Goal: Navigation & Orientation: Find specific page/section

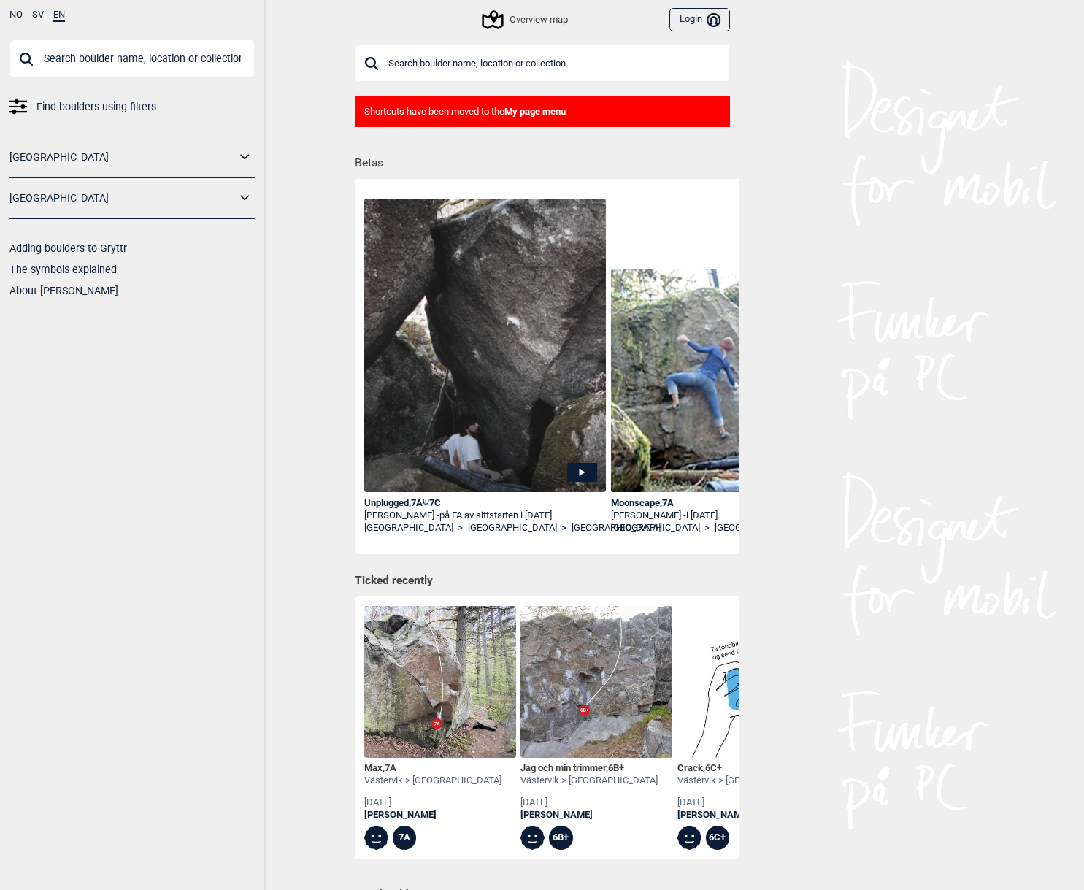
click at [530, 115] on b "My page menu" at bounding box center [534, 111] width 61 height 11
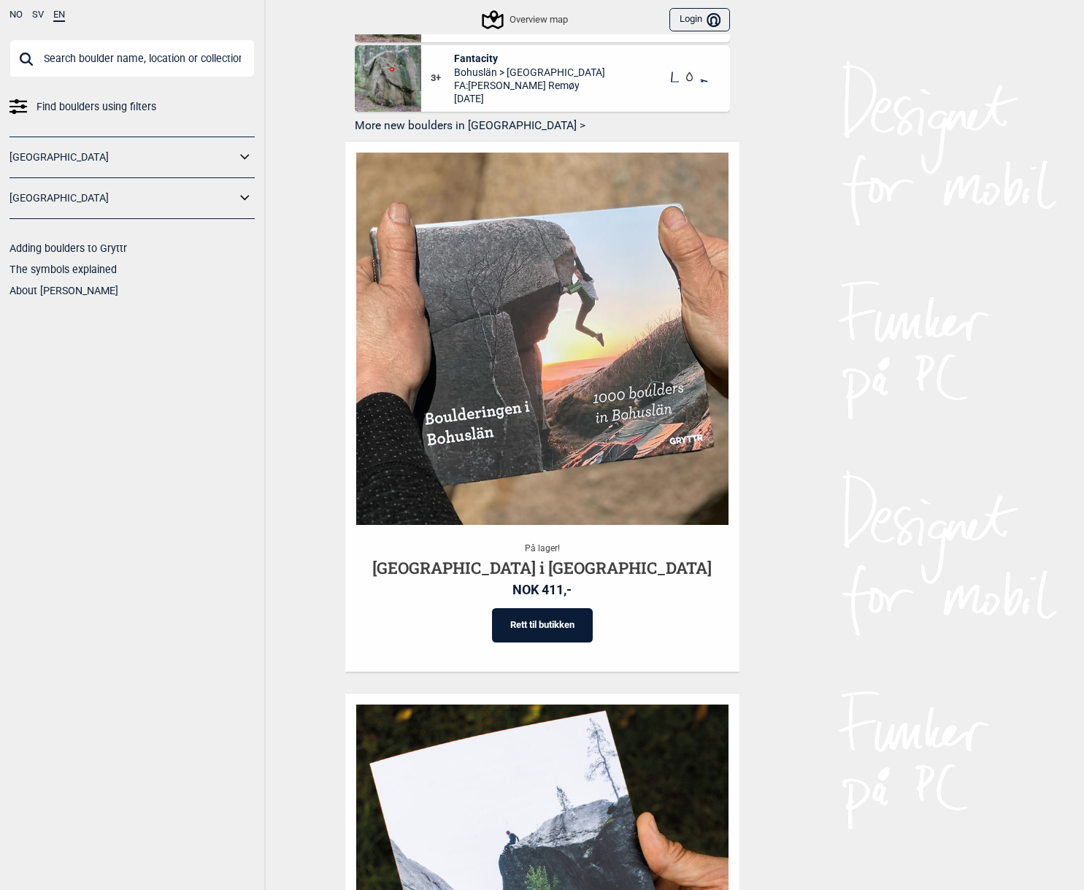
scroll to position [1035, 0]
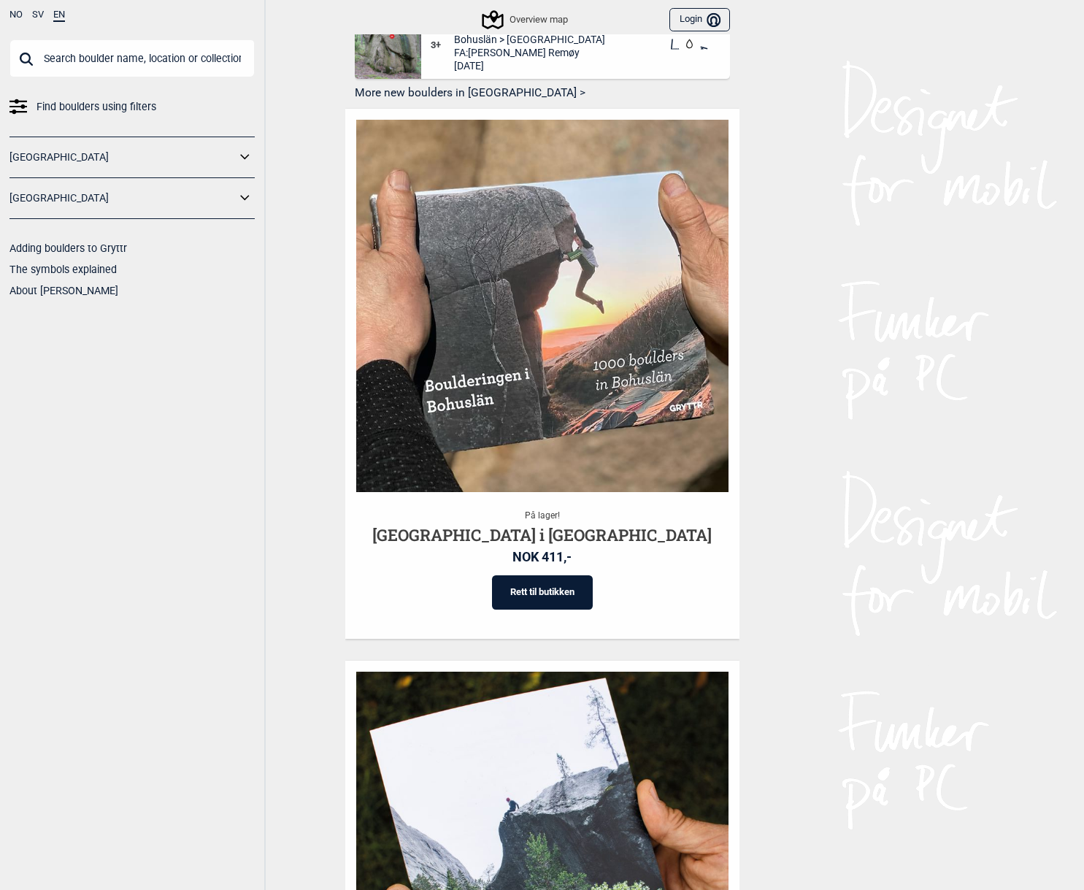
click at [244, 200] on icon at bounding box center [245, 198] width 19 height 21
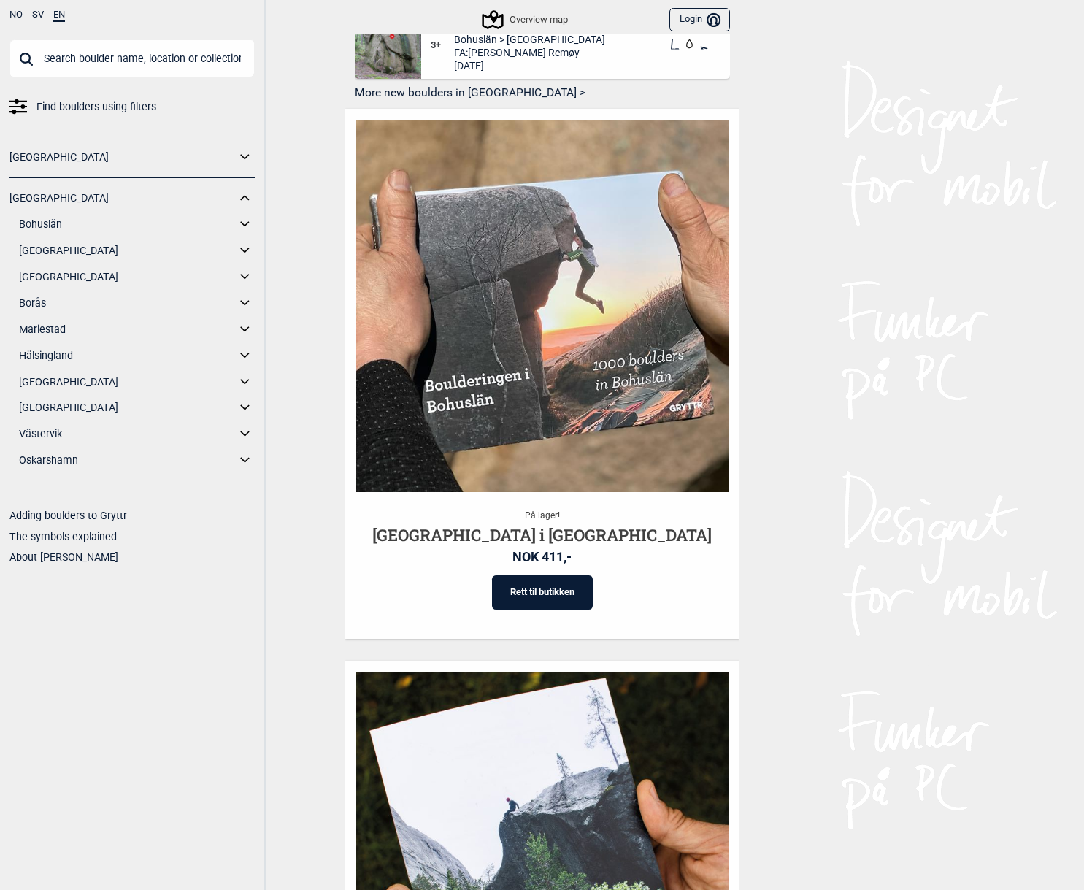
click at [35, 406] on link "[GEOGRAPHIC_DATA]" at bounding box center [127, 407] width 217 height 21
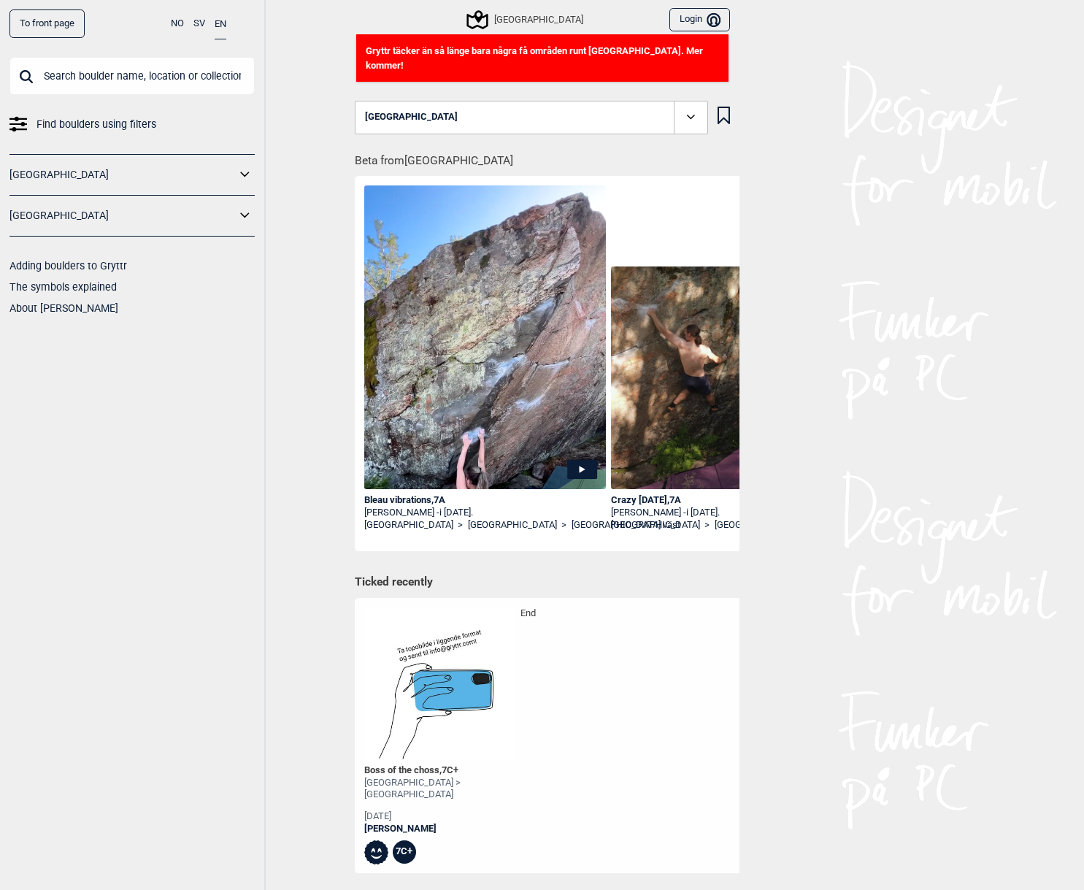
click at [699, 101] on span at bounding box center [691, 118] width 34 height 34
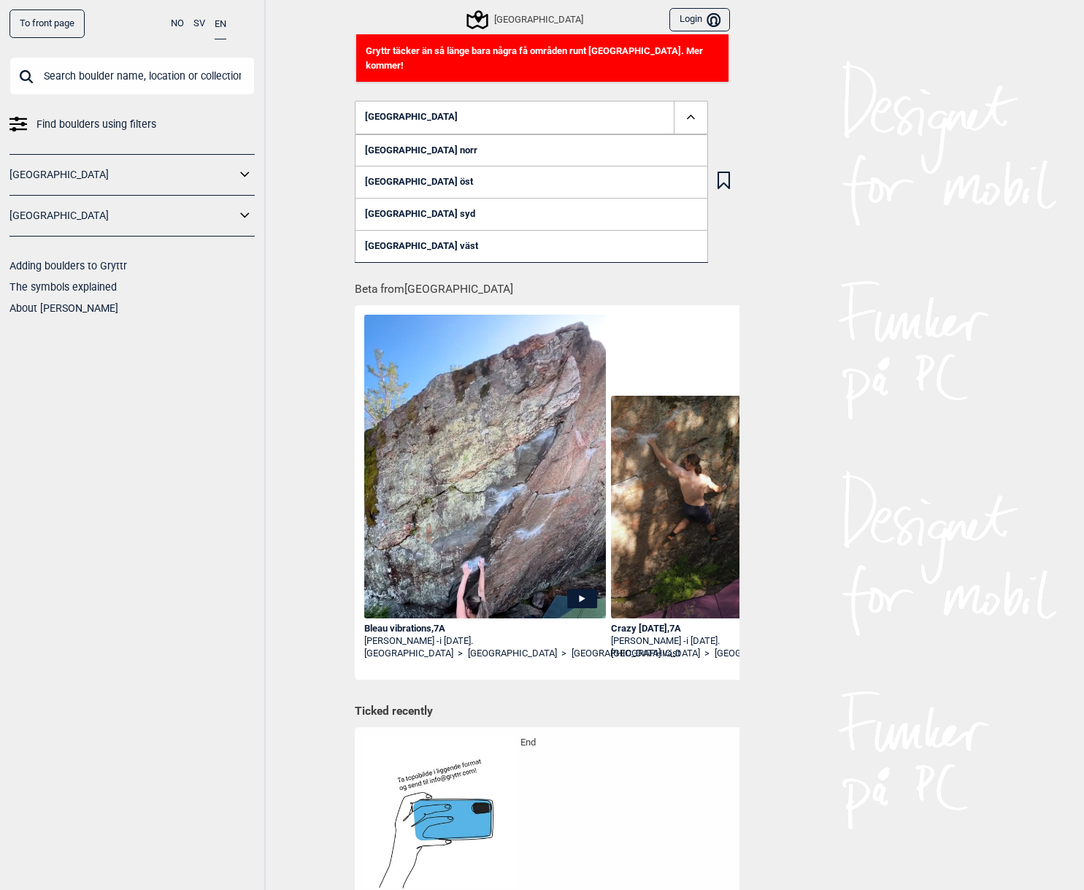
click at [411, 198] on link "[GEOGRAPHIC_DATA] syd" at bounding box center [531, 214] width 353 height 32
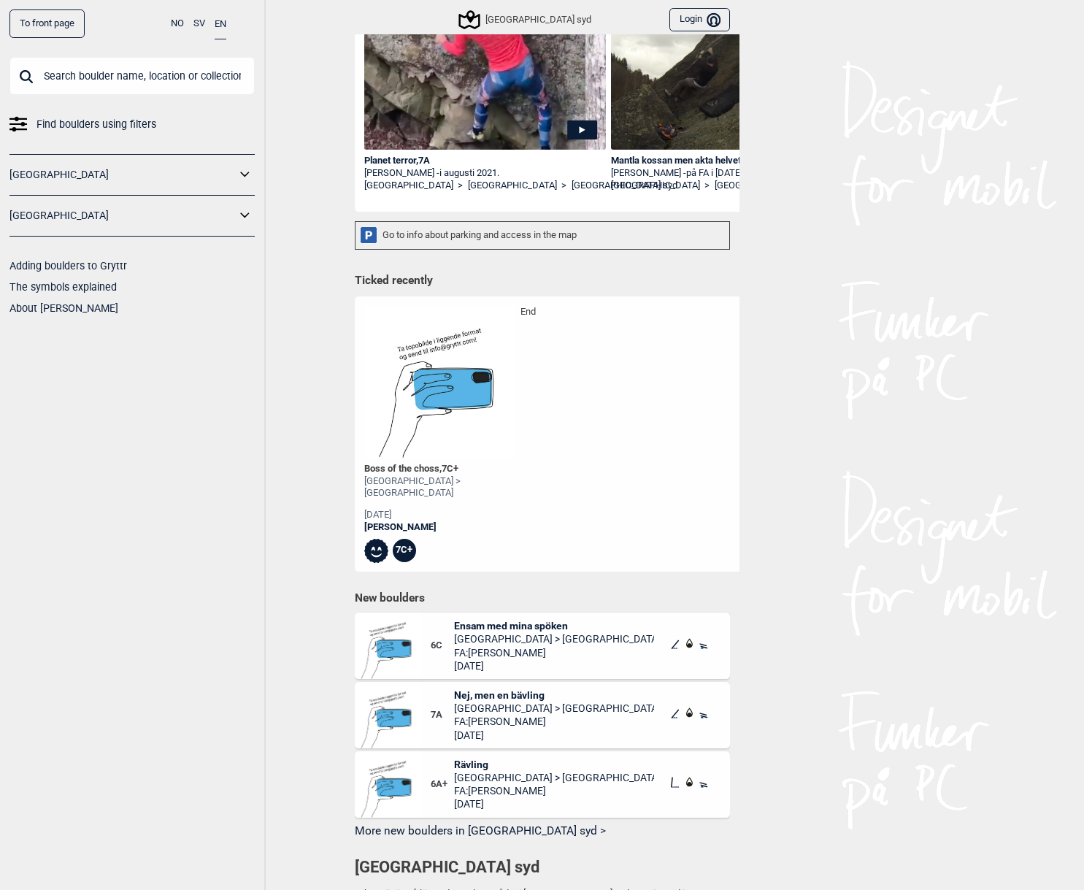
scroll to position [28, 0]
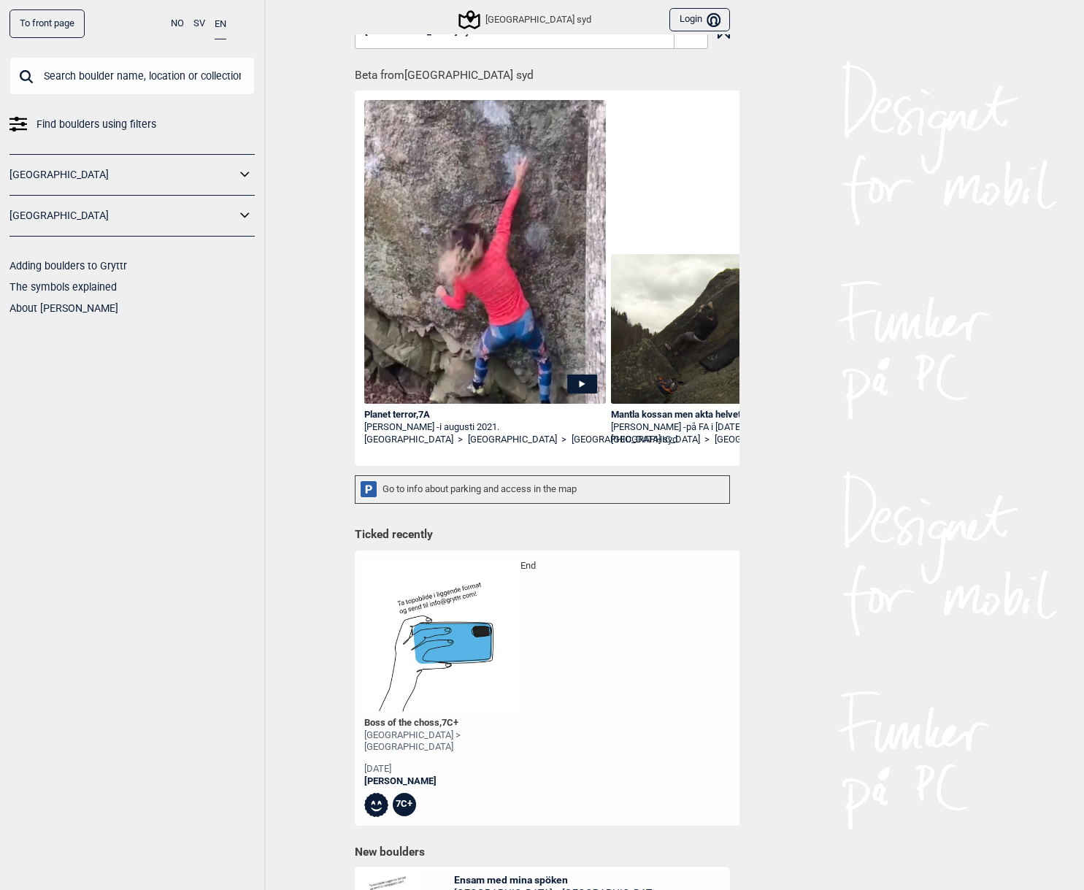
click at [695, 44] on span at bounding box center [691, 32] width 34 height 34
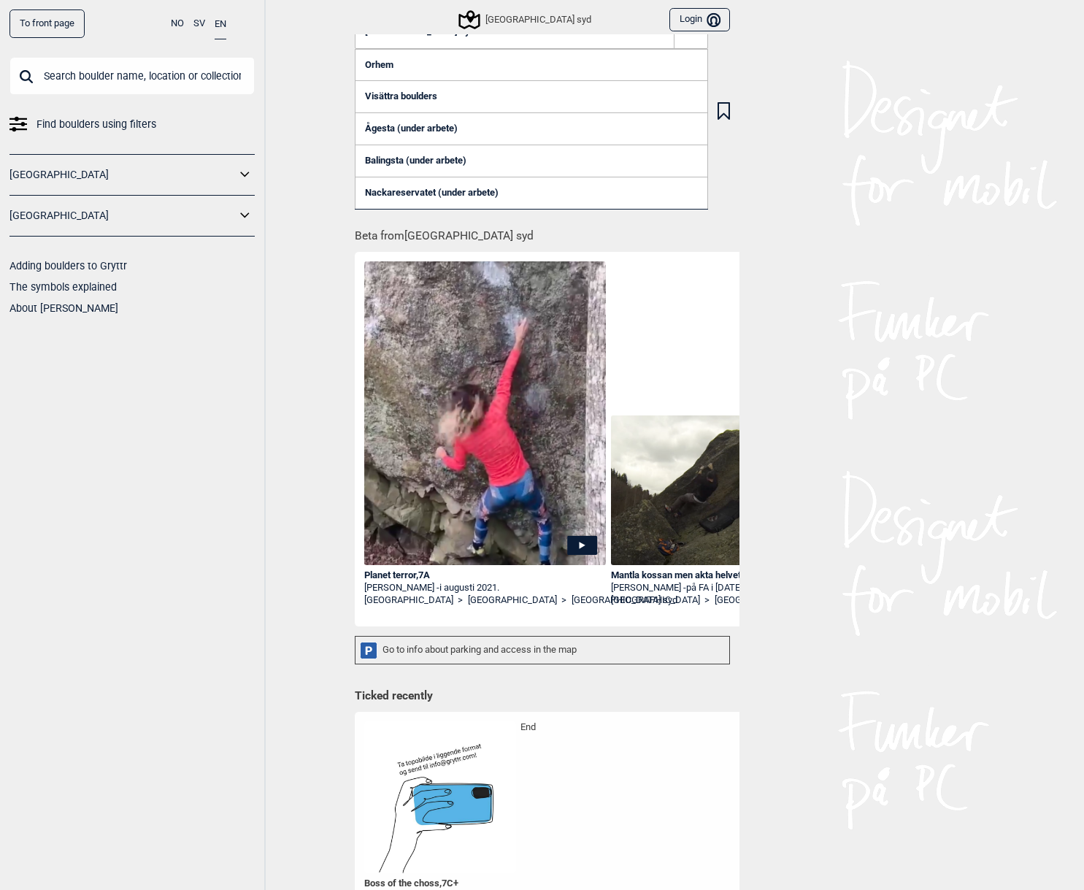
click at [377, 126] on link "Ågesta (under arbete)" at bounding box center [531, 128] width 353 height 32
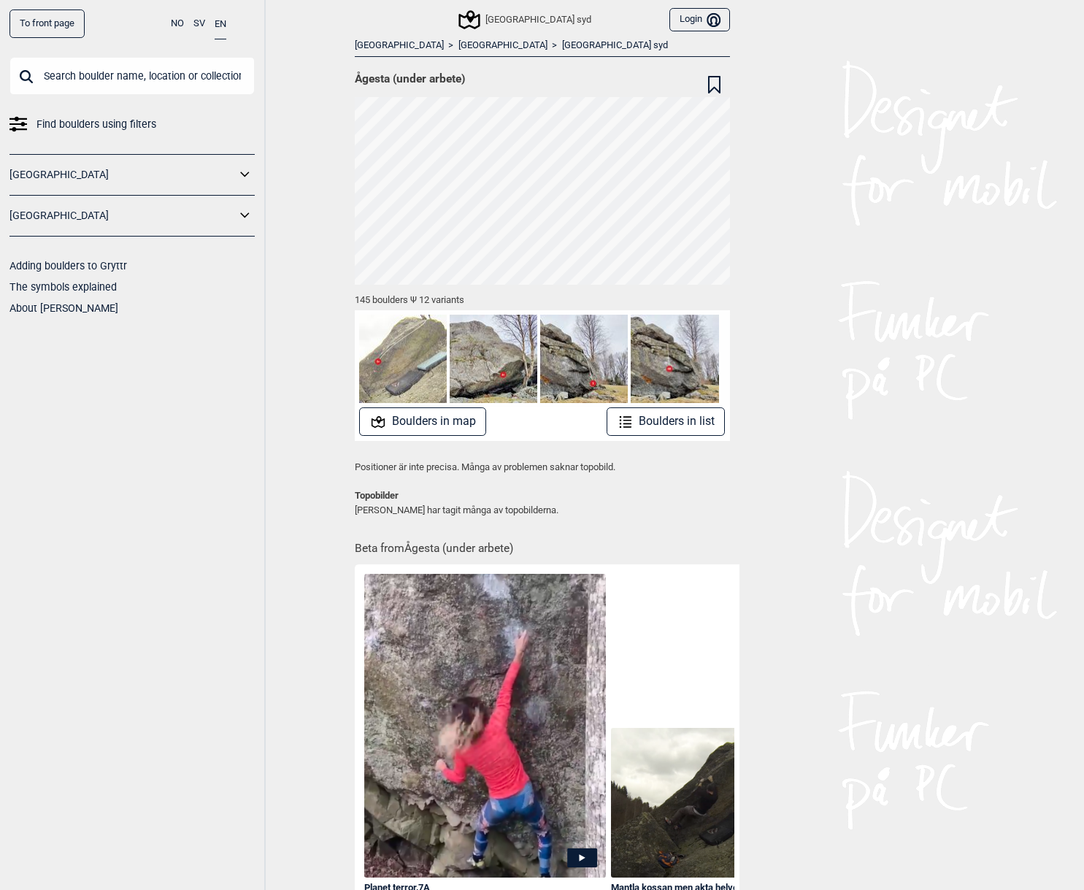
click at [418, 423] on button "Boulders in map" at bounding box center [422, 421] width 127 height 28
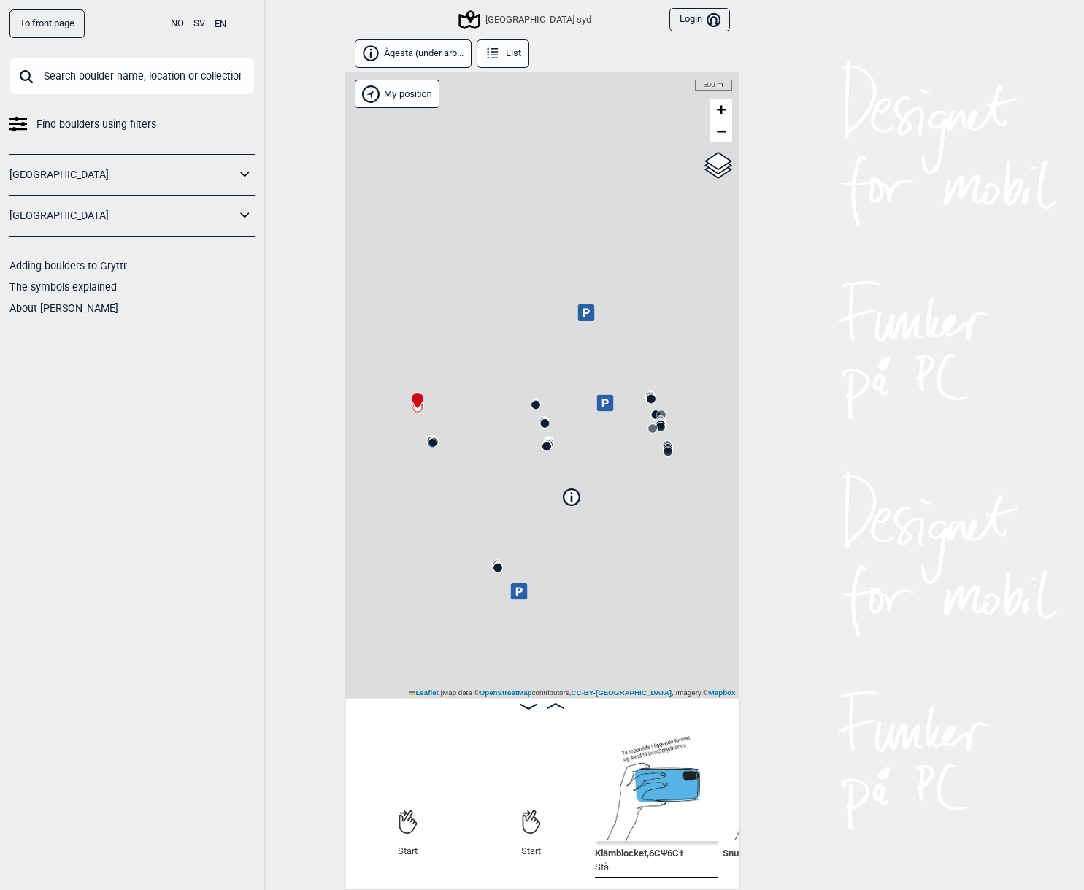
scroll to position [0, 115]
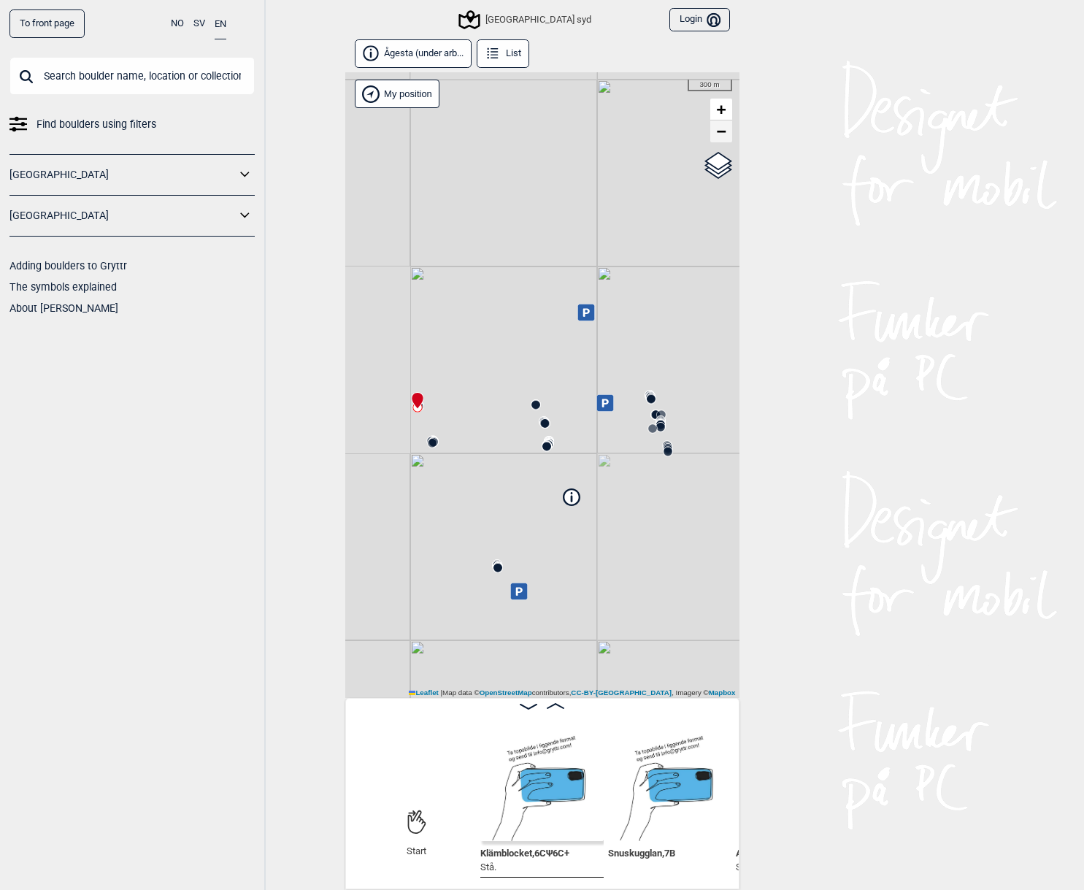
click at [720, 131] on span "−" at bounding box center [720, 131] width 9 height 18
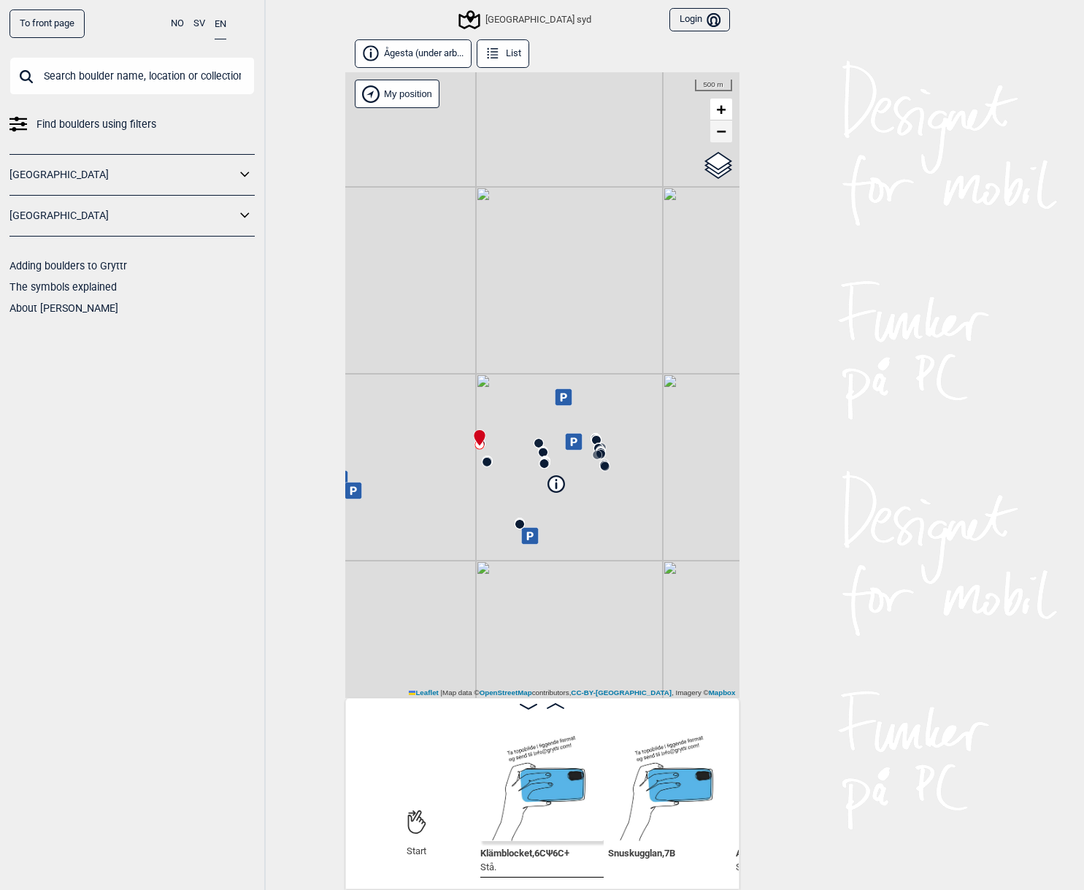
click at [717, 132] on span "−" at bounding box center [720, 131] width 9 height 18
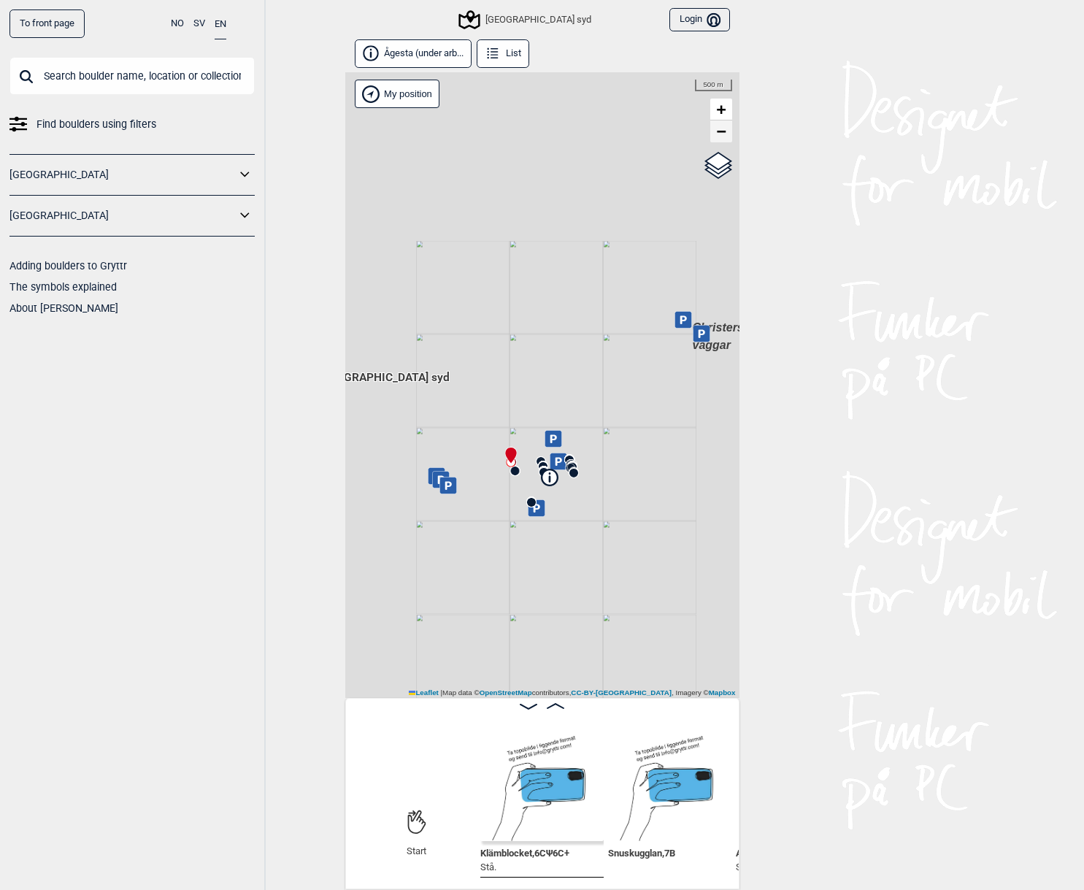
click at [717, 132] on span "−" at bounding box center [720, 131] width 9 height 18
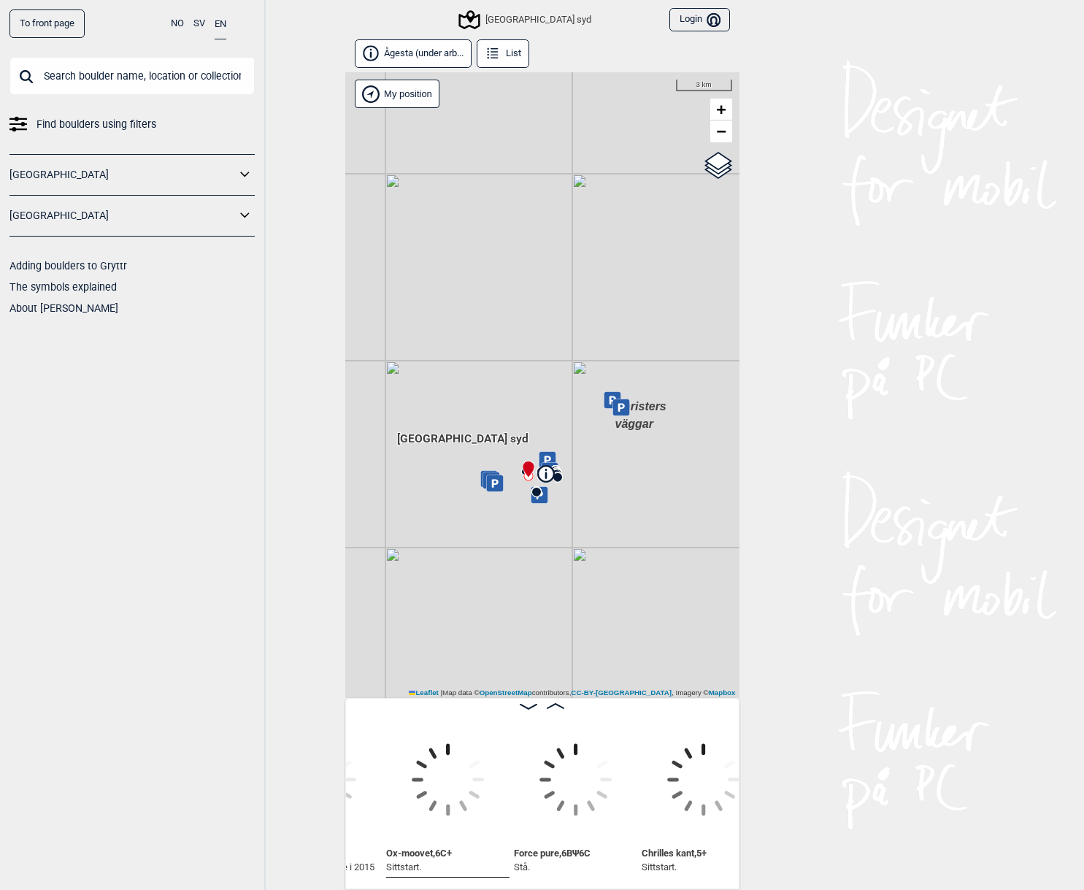
scroll to position [0, 2253]
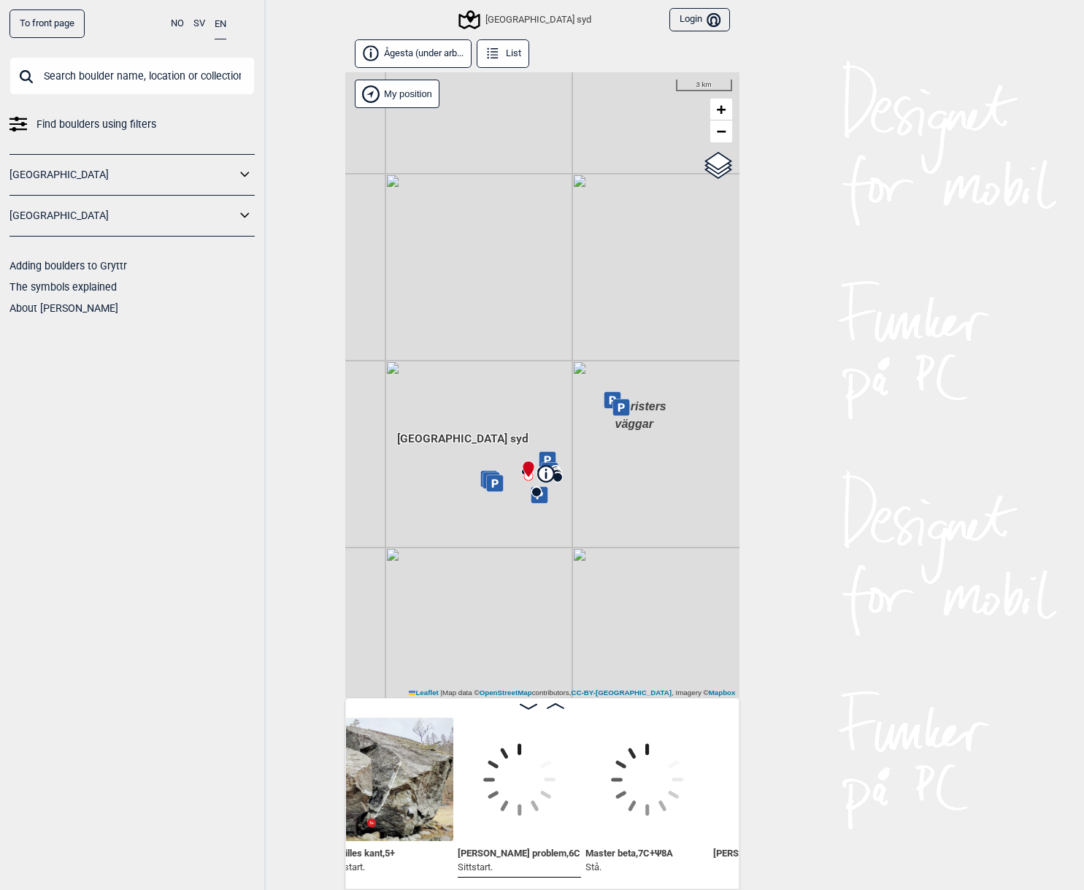
scroll to position [0, 2828]
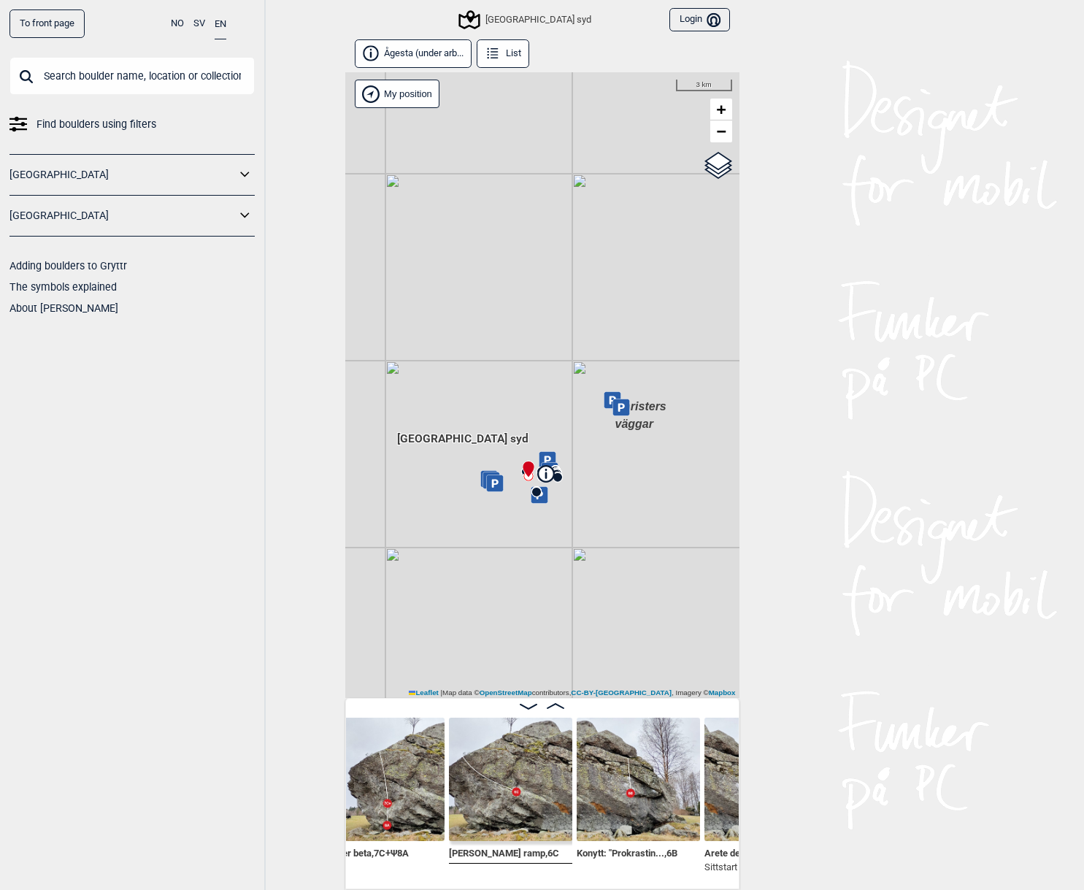
click at [516, 777] on img at bounding box center [510, 778] width 123 height 123
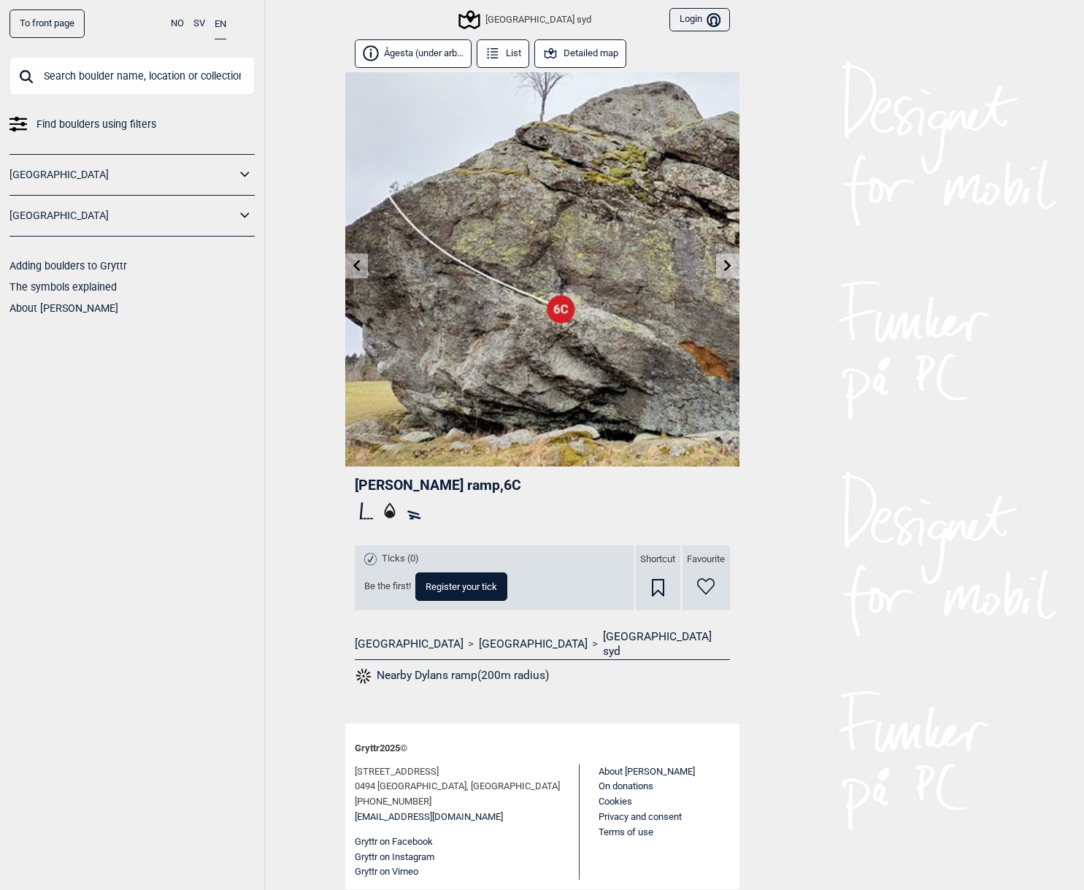
click at [403, 54] on button "Ågesta (under arb..." at bounding box center [413, 53] width 117 height 28
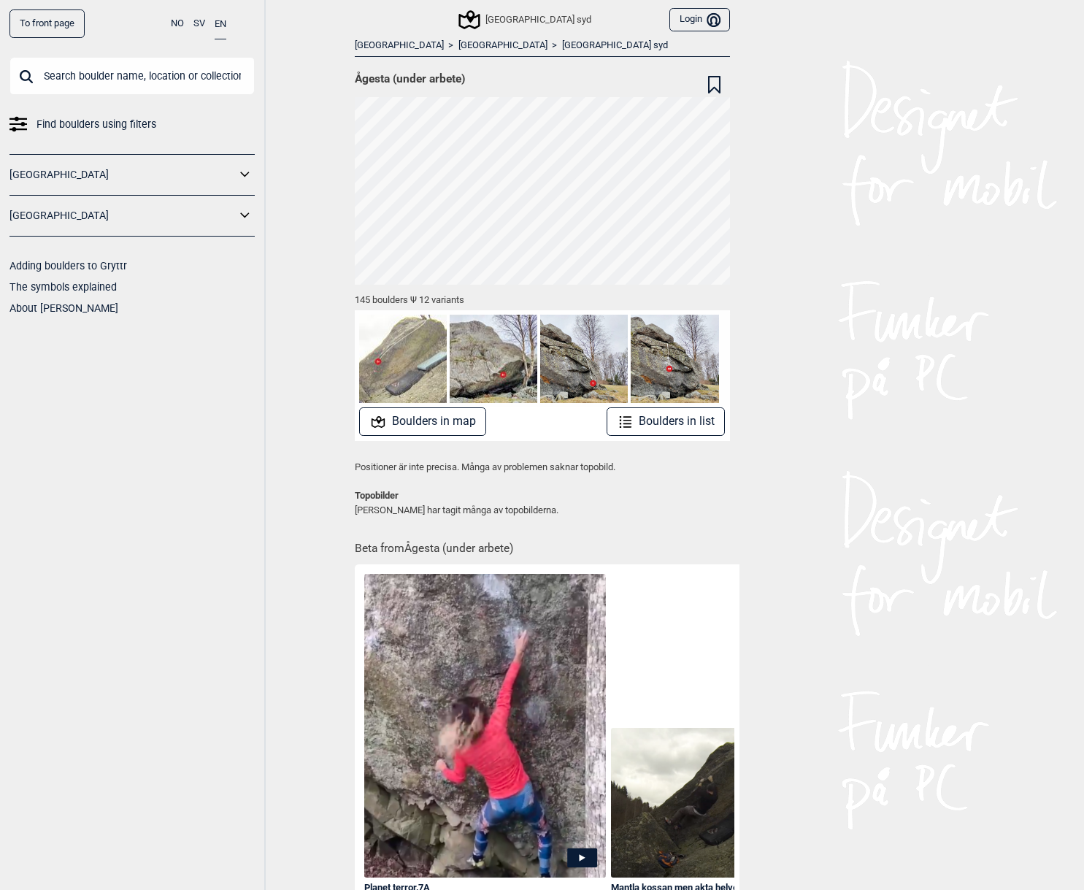
click at [562, 43] on link "[GEOGRAPHIC_DATA] syd" at bounding box center [615, 45] width 106 height 12
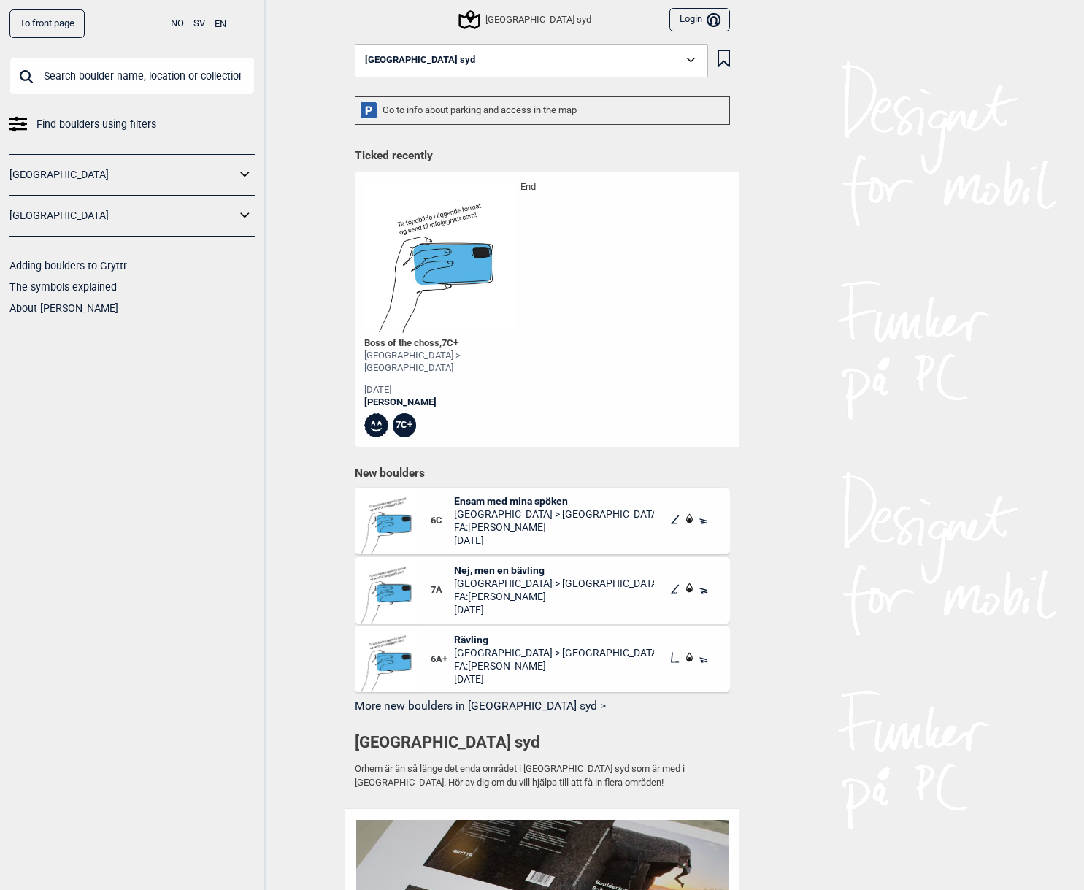
click at [696, 61] on icon at bounding box center [690, 60] width 17 height 17
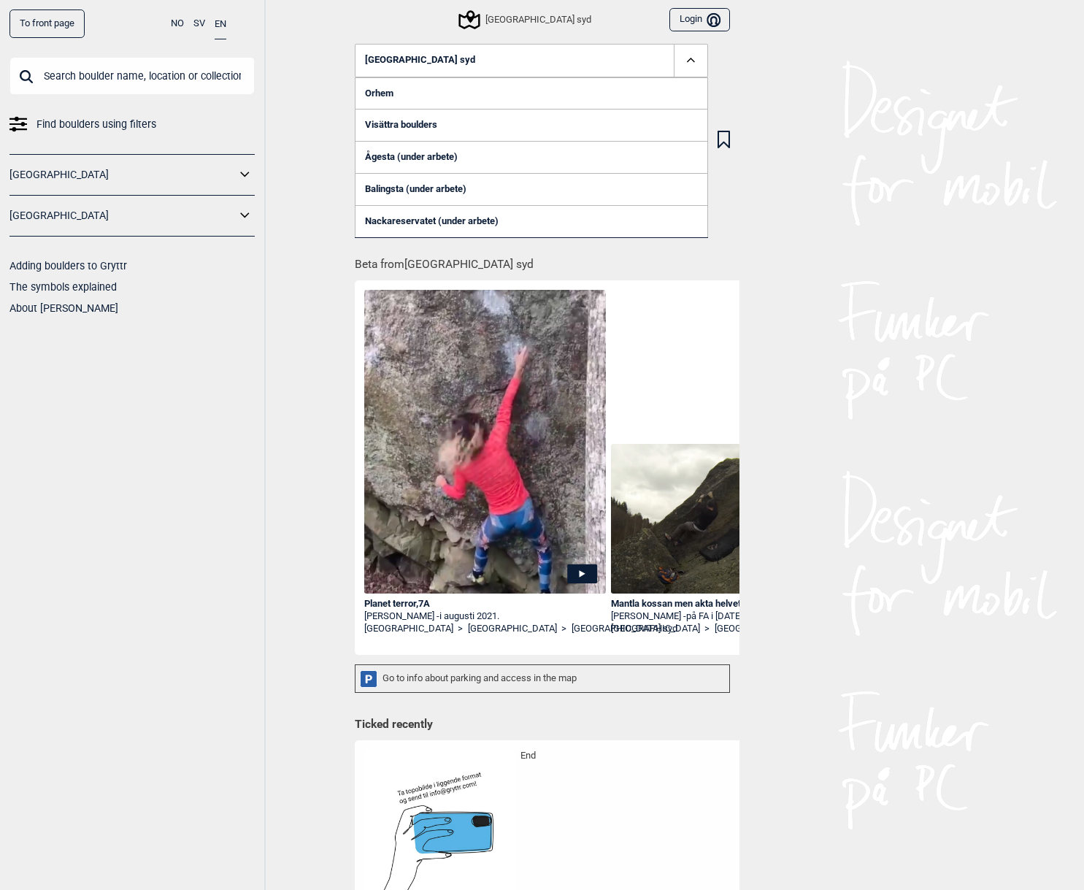
click at [407, 90] on link "Orhem" at bounding box center [531, 93] width 353 height 32
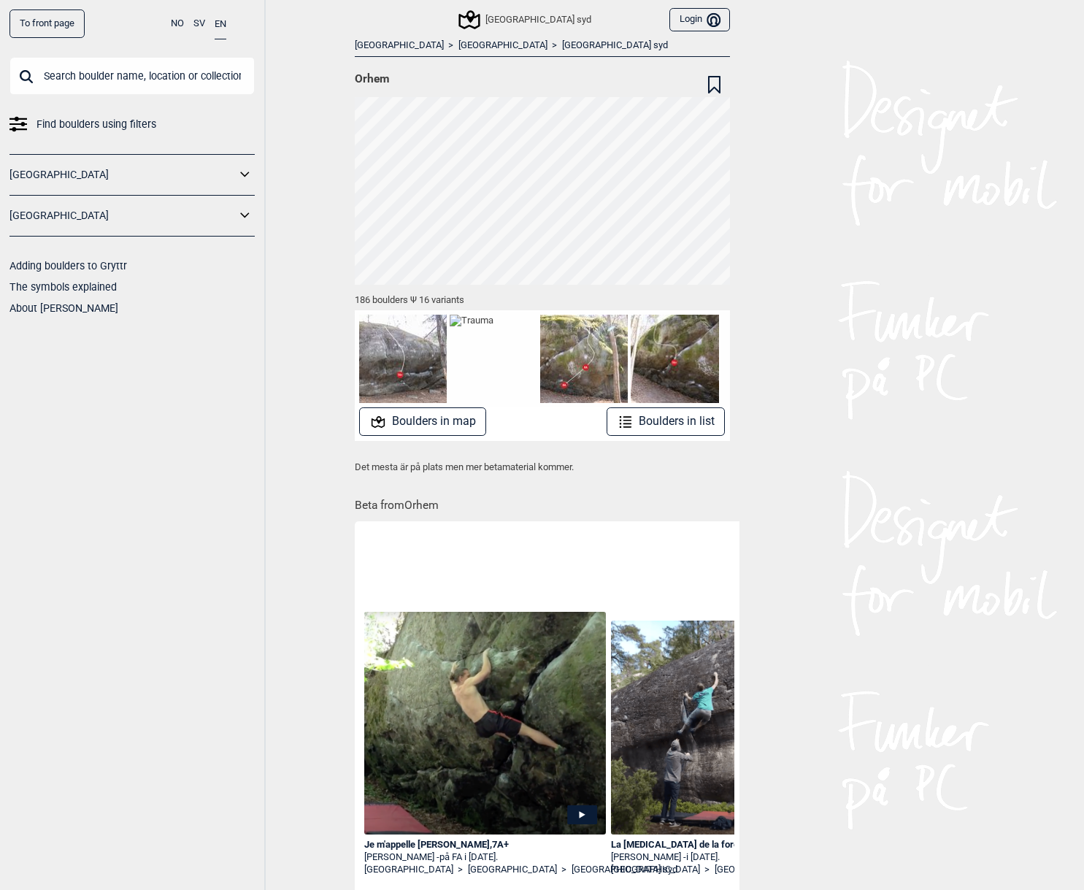
click at [562, 45] on link "[GEOGRAPHIC_DATA] syd" at bounding box center [615, 45] width 106 height 12
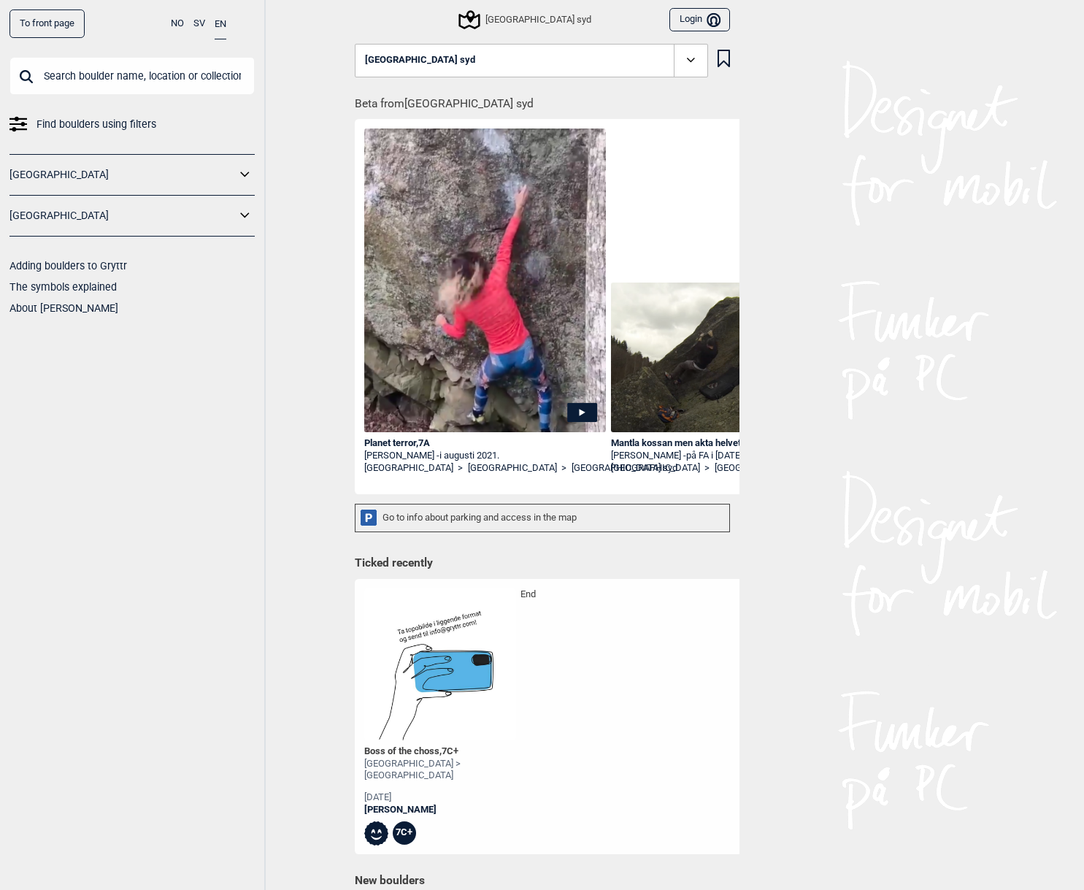
click at [59, 30] on link "To front page" at bounding box center [46, 23] width 75 height 28
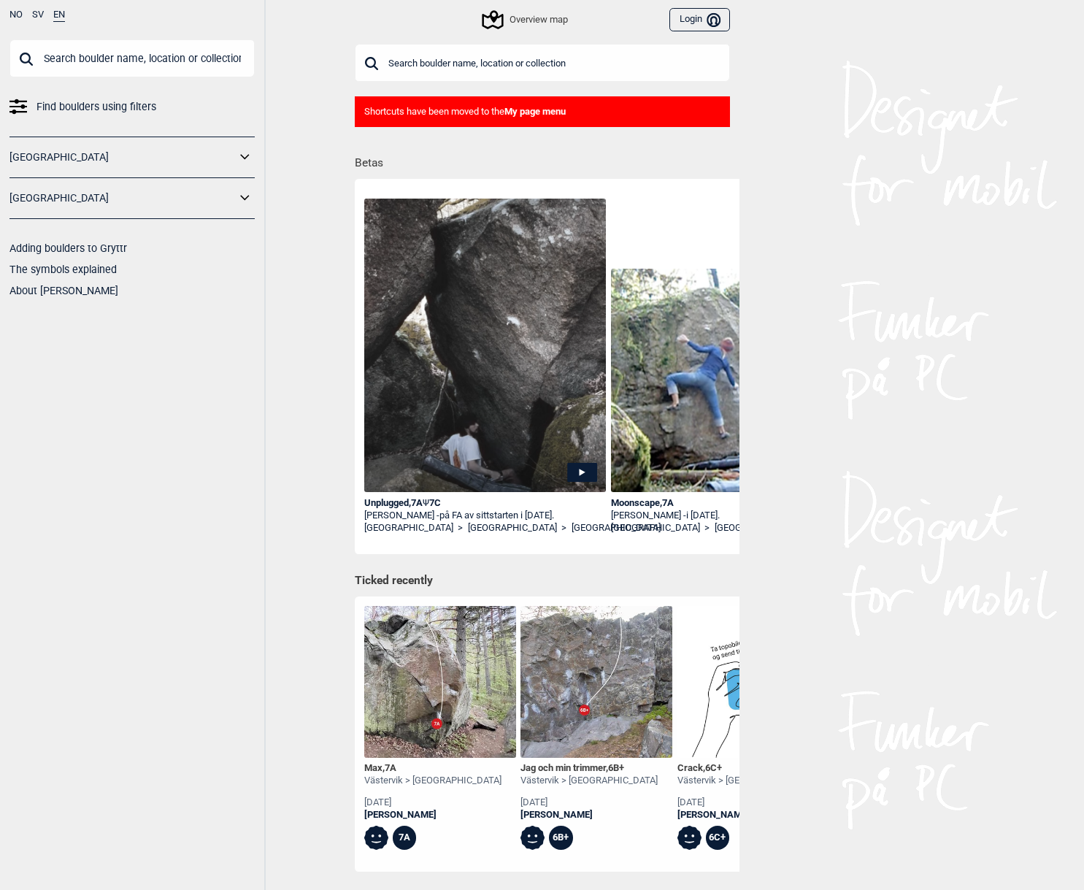
click at [402, 508] on div "Unplugged , 7A Ψ 7C" at bounding box center [485, 503] width 242 height 12
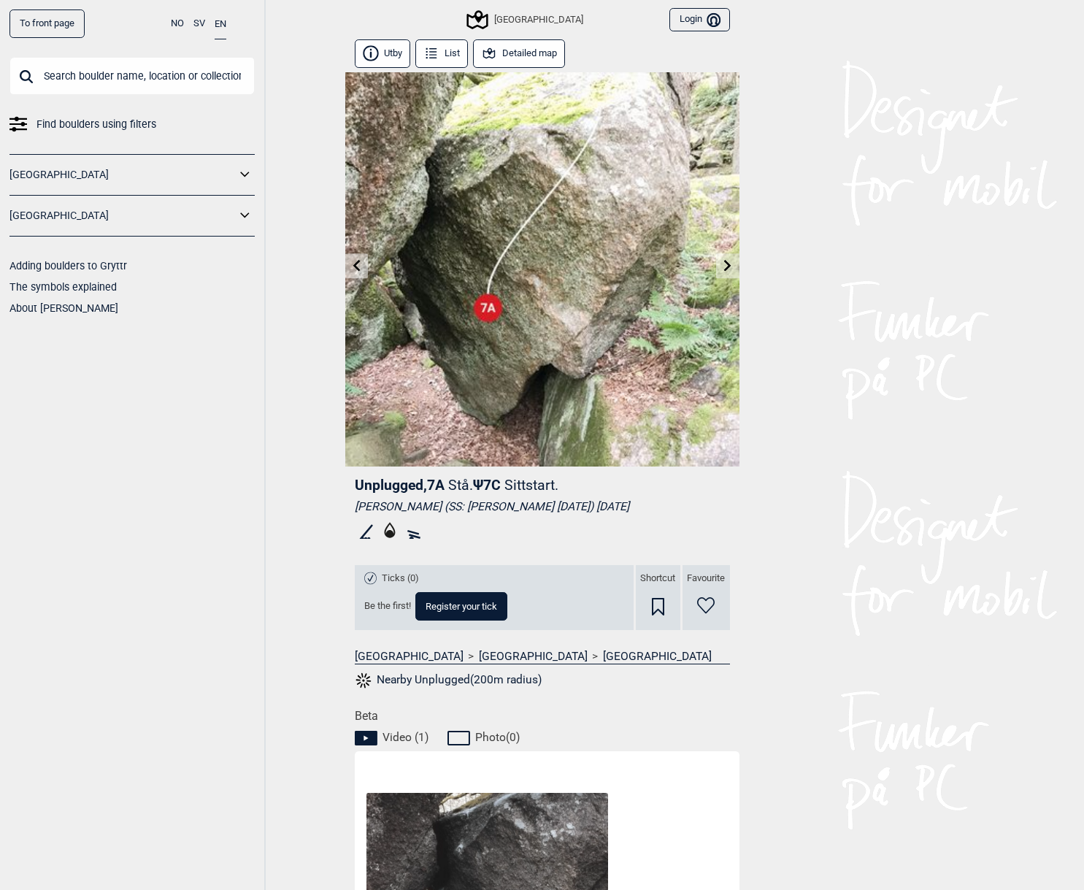
click at [61, 32] on link "To front page" at bounding box center [46, 23] width 75 height 28
